Goal: Communication & Community: Answer question/provide support

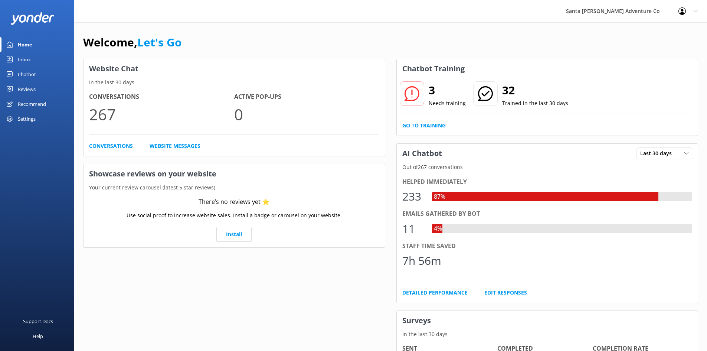
click at [26, 59] on div "Inbox" at bounding box center [24, 59] width 13 height 15
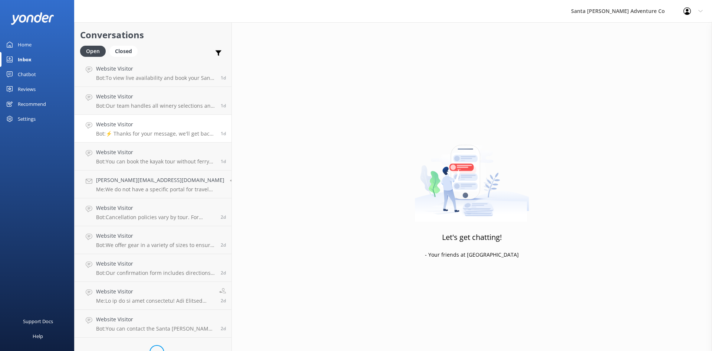
scroll to position [297, 0]
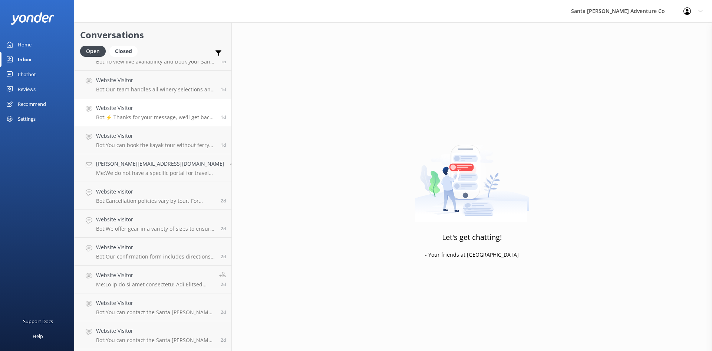
click at [153, 114] on div "Website Visitor Bot: ⚡ Thanks for your message, we'll get back to you as soon a…" at bounding box center [155, 112] width 119 height 16
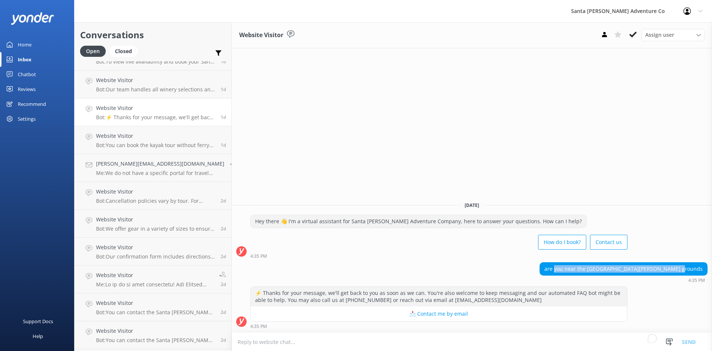
drag, startPoint x: 586, startPoint y: 271, endPoint x: 571, endPoint y: 275, distance: 16.1
click at [706, 272] on html "Santa [PERSON_NAME] Adventure Co Profile Settings Logout Home Inbox Chatbot Con…" at bounding box center [356, 175] width 712 height 351
click at [493, 271] on div "are you near the [GEOGRAPHIC_DATA][PERSON_NAME] grounds 4:35 PM" at bounding box center [472, 272] width 480 height 20
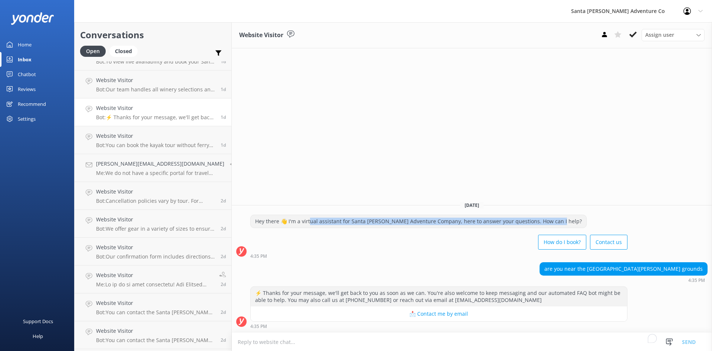
drag, startPoint x: 300, startPoint y: 221, endPoint x: 544, endPoint y: 224, distance: 243.7
click at [544, 224] on div "Hey there 👋 I'm a virtual assistant for Santa [PERSON_NAME] Adventure Company, …" at bounding box center [419, 221] width 336 height 13
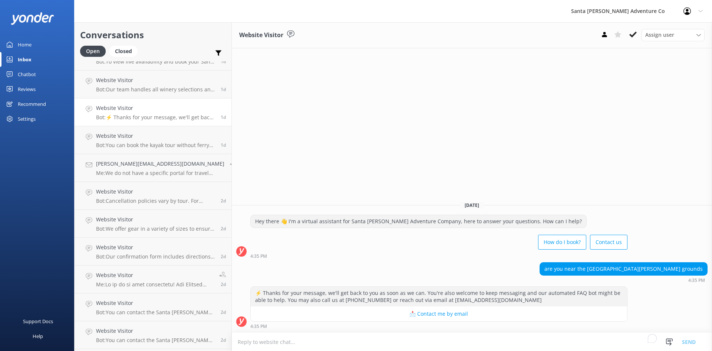
click at [425, 270] on div "are you near the [GEOGRAPHIC_DATA][PERSON_NAME] grounds 4:35 PM" at bounding box center [472, 272] width 480 height 20
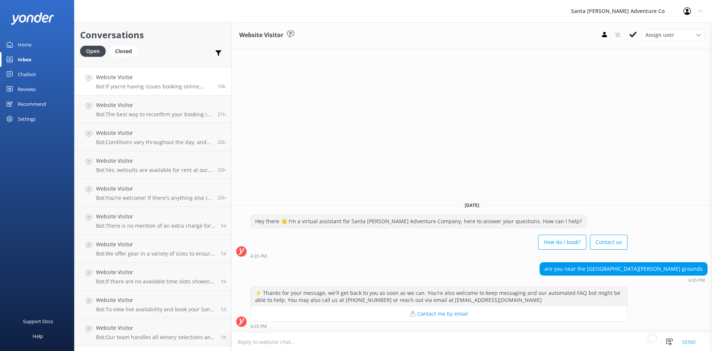
click at [162, 81] on h4 "Website Visitor" at bounding box center [154, 77] width 116 height 8
